Goal: Find specific page/section: Find specific page/section

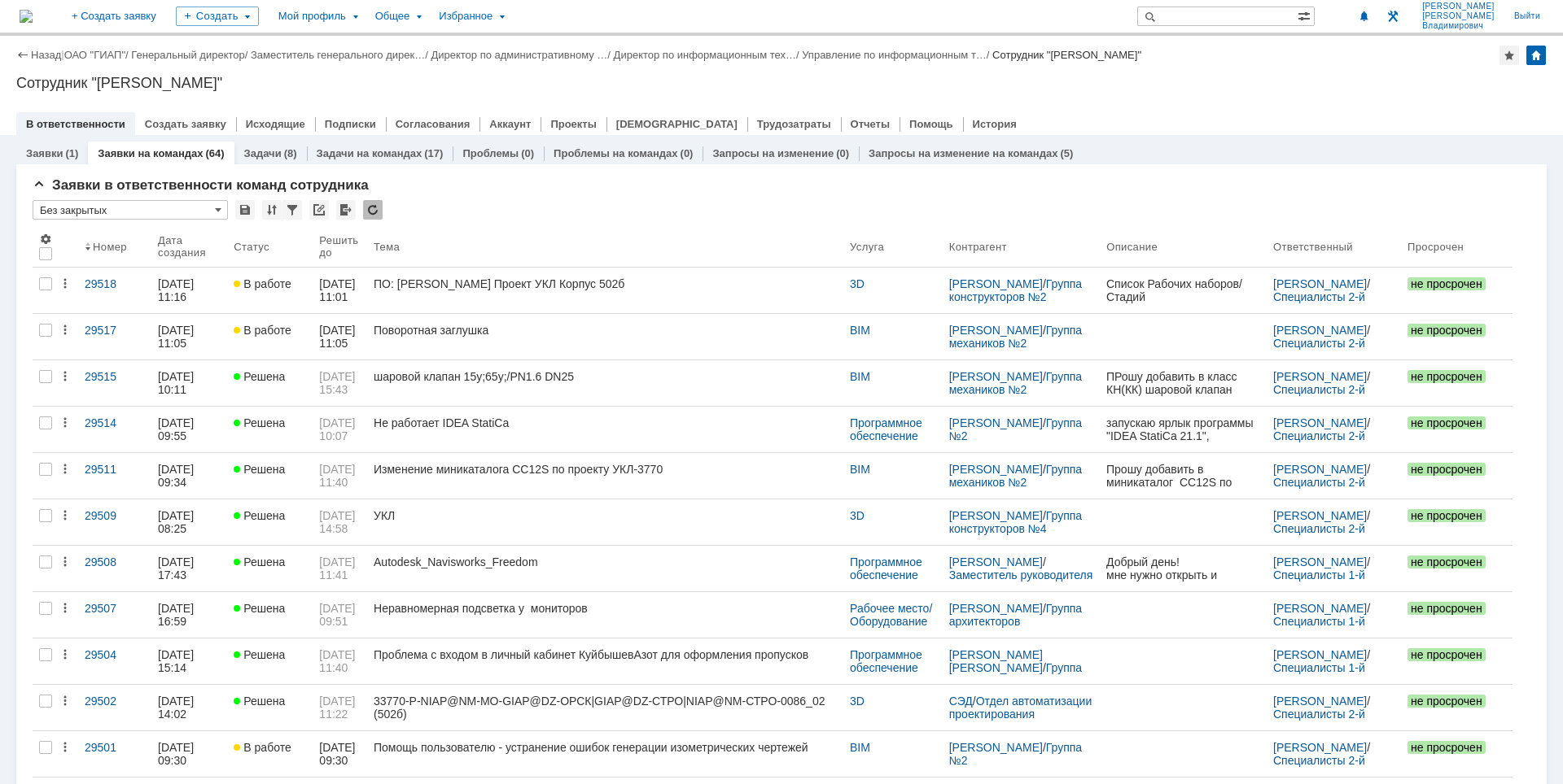
click at [858, 87] on div "Сотрудник "[PERSON_NAME]"" at bounding box center [781, 82] width 1530 height 16
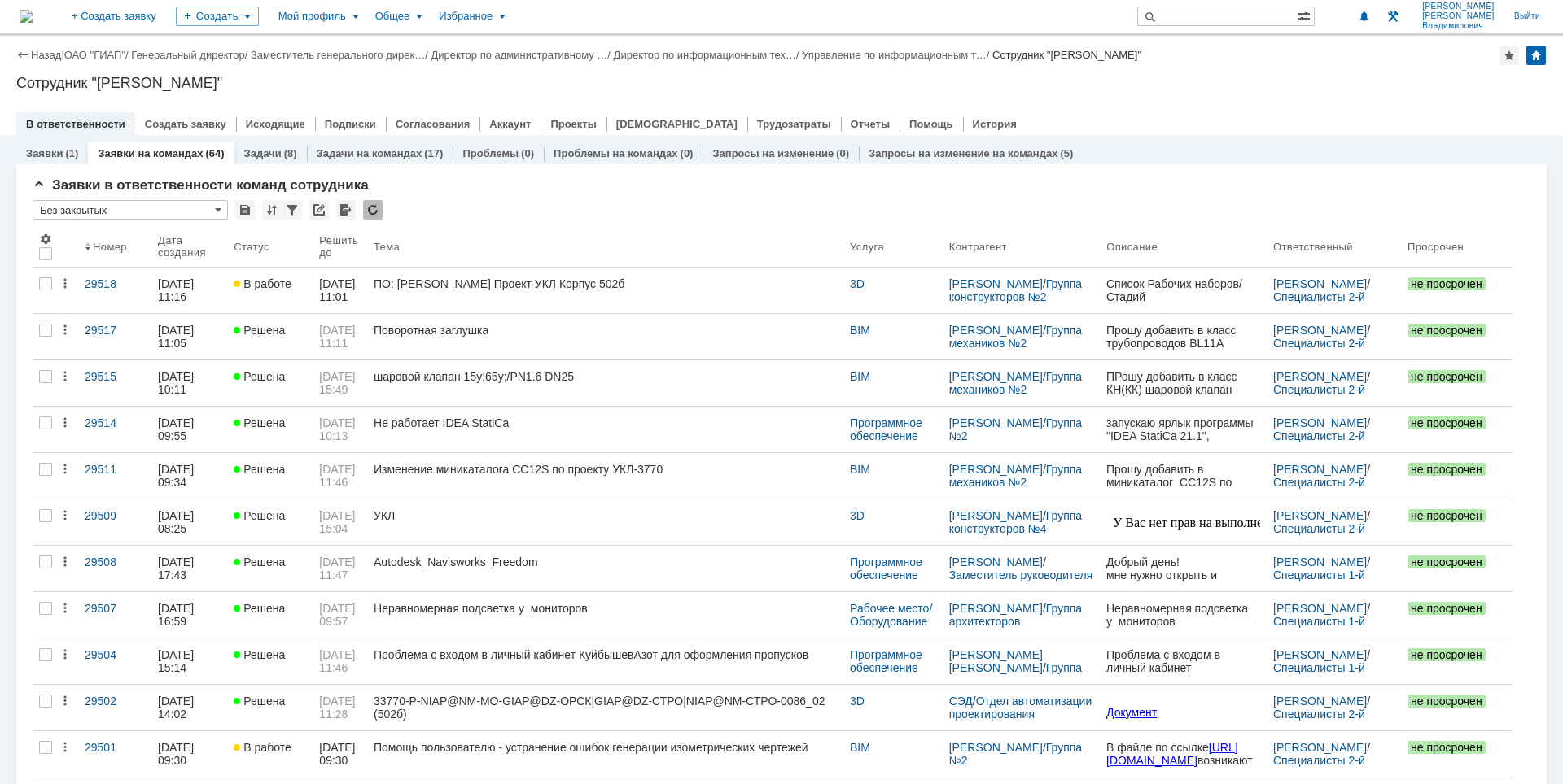
click at [1409, 90] on div "Назад | ОАО "ГИАП" / Генеральный директор / Заместитель генерального дирек… / Д…" at bounding box center [781, 85] width 1563 height 100
click at [1261, 70] on div "Назад | ОАО "ГИАП" / Генеральный директор / Заместитель генерального дирек… / Д…" at bounding box center [781, 85] width 1563 height 100
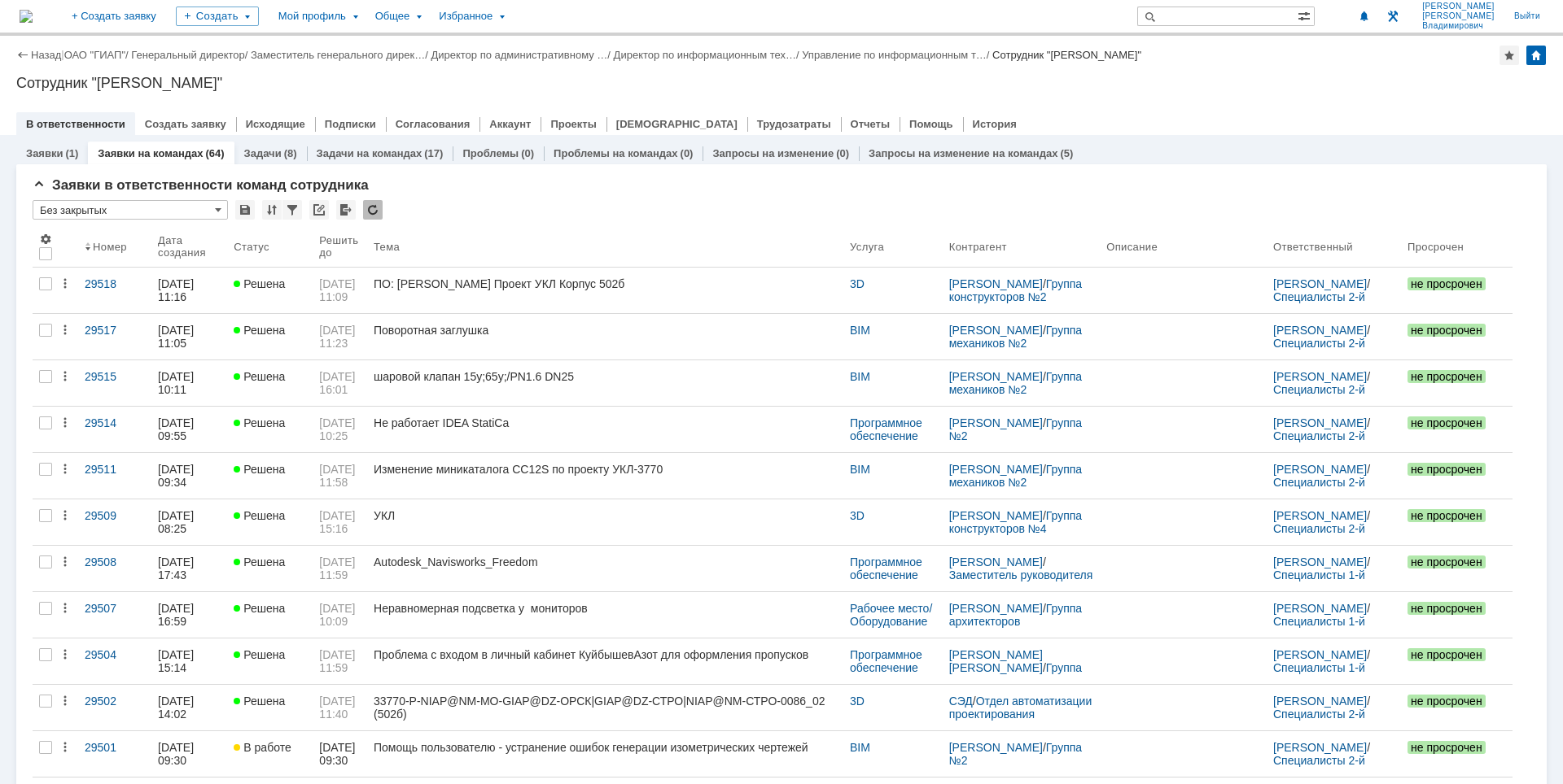
click at [754, 90] on div "Сотрудник "[PERSON_NAME]"" at bounding box center [781, 82] width 1530 height 16
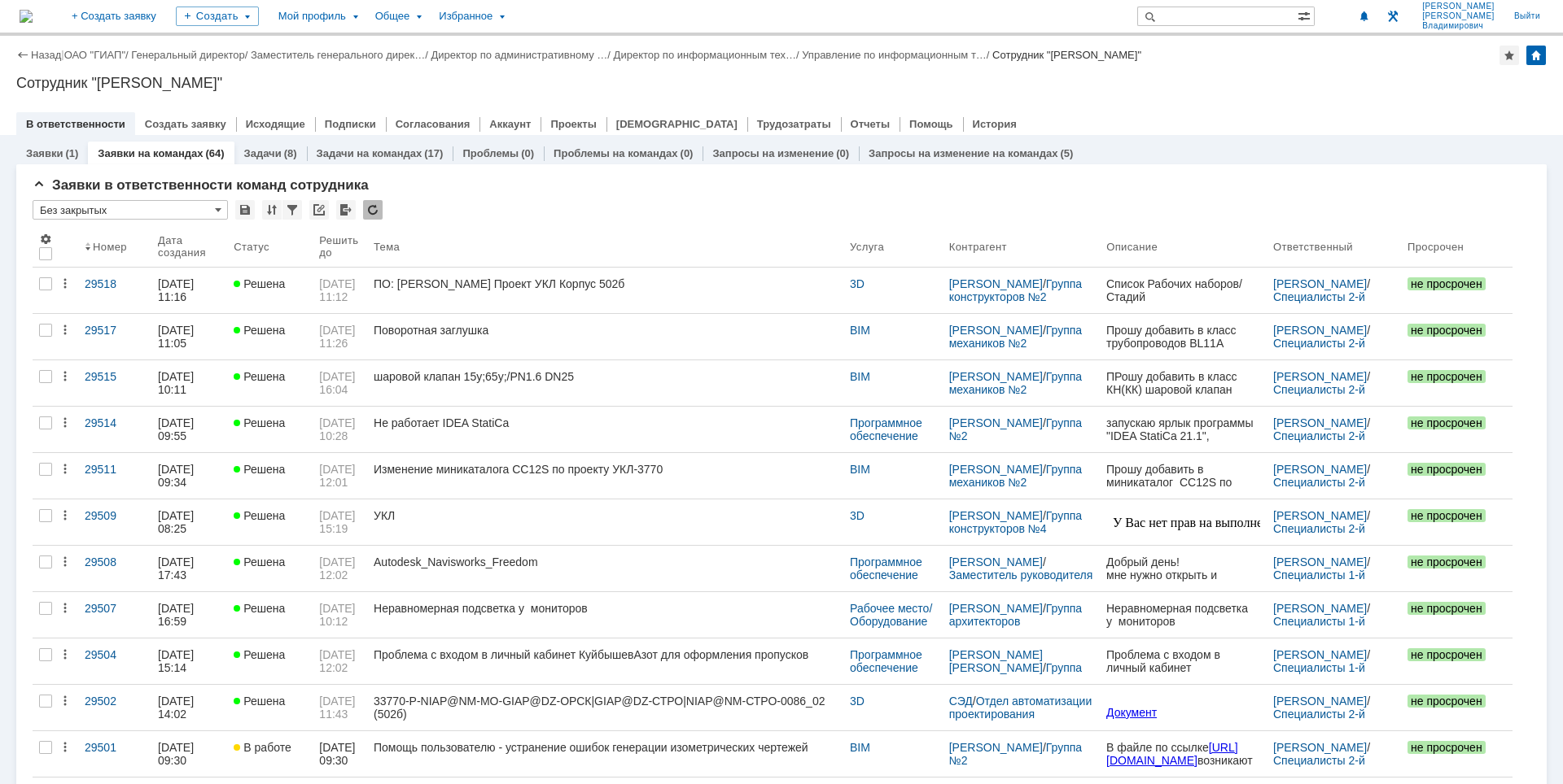
click at [1343, 36] on div "Назад | ОАО "ГИАП" / Генеральный директор / Заместитель генерального дирек… / Д…" at bounding box center [781, 85] width 1563 height 100
click at [1181, 109] on div at bounding box center [781, 108] width 1530 height 13
